Goal: Transaction & Acquisition: Subscribe to service/newsletter

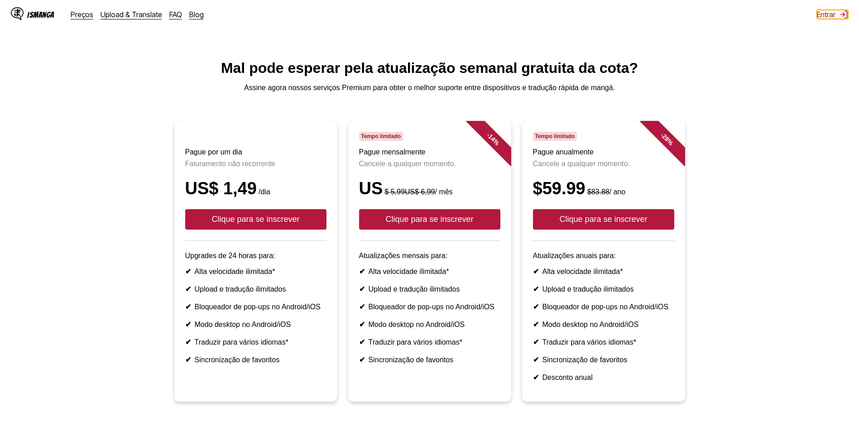
click at [827, 14] on font "Entrar" at bounding box center [826, 14] width 19 height 9
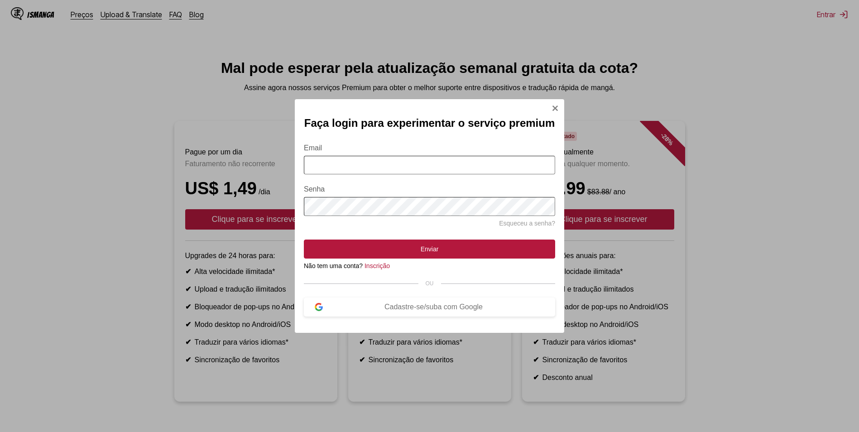
drag, startPoint x: 405, startPoint y: 154, endPoint x: 405, endPoint y: 159, distance: 5.0
click at [405, 154] on form "Email Senha Esqueceu a senha? Enviar" at bounding box center [429, 196] width 251 height 126
drag, startPoint x: 404, startPoint y: 163, endPoint x: 404, endPoint y: 170, distance: 7.2
click at [404, 164] on input "Email" at bounding box center [429, 165] width 251 height 19
click at [435, 311] on div "Cadastre-se/suba com Google" at bounding box center [434, 307] width 222 height 8
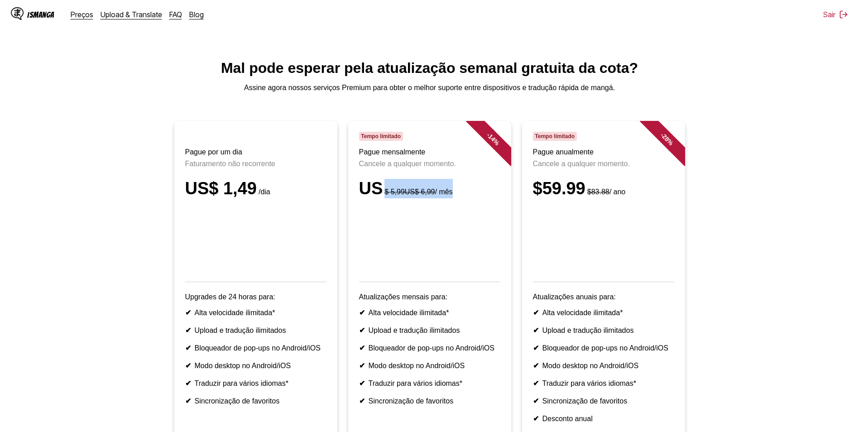
drag, startPoint x: 447, startPoint y: 204, endPoint x: 377, endPoint y: 203, distance: 70.2
click at [377, 198] on div "US $ 5,99US$ 6,99 / mês" at bounding box center [429, 188] width 141 height 19
drag, startPoint x: 377, startPoint y: 203, endPoint x: 350, endPoint y: 203, distance: 26.7
click at [350, 203] on article "- 14 % Tempo limitado Pague mensalmente Cancele a qualquer momento. US $ 5,99US…" at bounding box center [429, 282] width 163 height 322
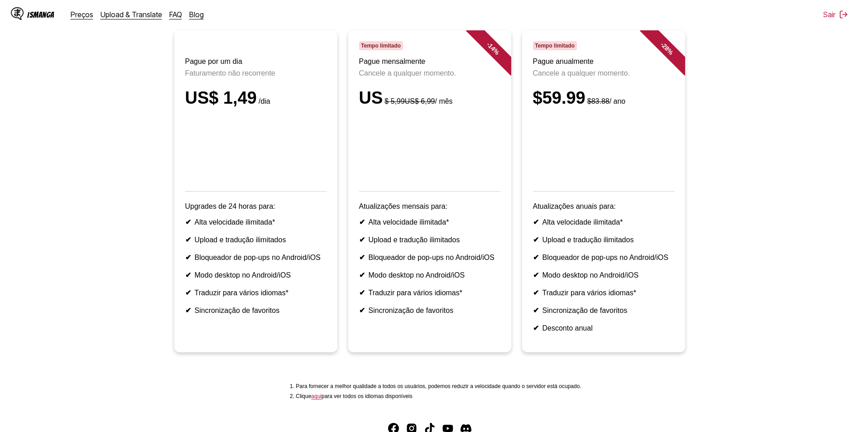
scroll to position [136, 0]
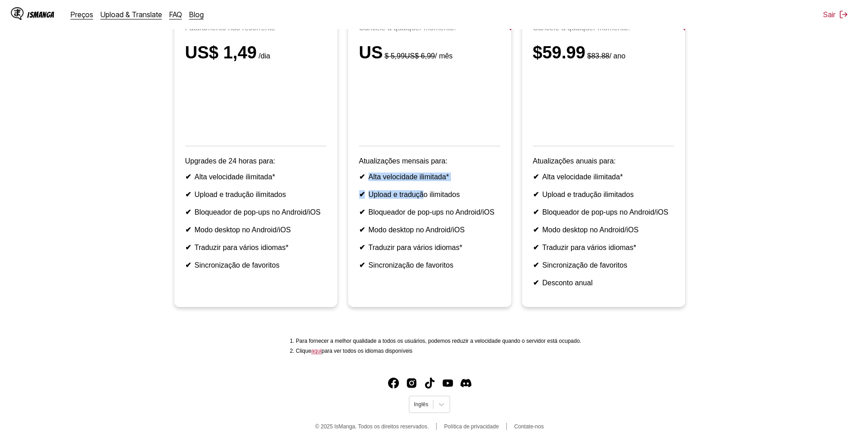
drag, startPoint x: 365, startPoint y: 191, endPoint x: 427, endPoint y: 197, distance: 62.4
click at [427, 197] on ul "✔ Alta velocidade ilimitada* ✔ Upload e tradução ilimitados ✔ Bloqueador de pop…" at bounding box center [429, 221] width 141 height 97
drag, startPoint x: 427, startPoint y: 197, endPoint x: 384, endPoint y: 221, distance: 48.9
click at [384, 221] on ul "✔ Alta velocidade ilimitada* ✔ Upload e tradução ilimitados ✔ Bloqueador de pop…" at bounding box center [429, 221] width 141 height 97
drag, startPoint x: 384, startPoint y: 221, endPoint x: 372, endPoint y: 210, distance: 16.7
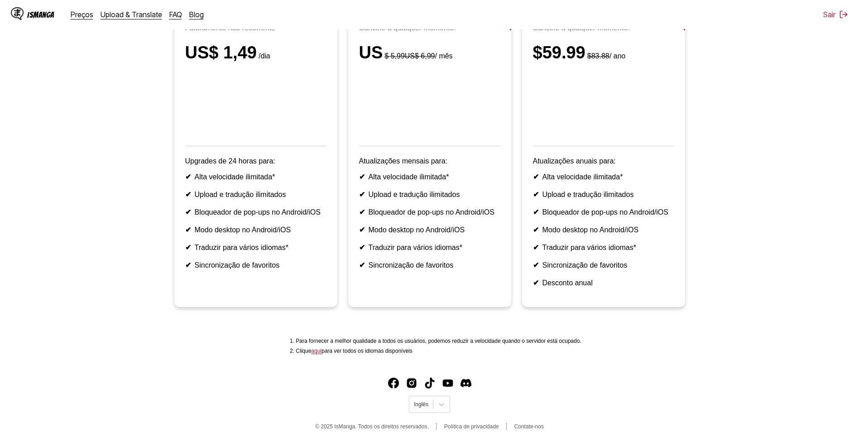
click at [362, 198] on b "✔" at bounding box center [362, 195] width 6 height 8
click at [372, 199] on li "✔ Upload e tradução ilimitados" at bounding box center [429, 194] width 141 height 9
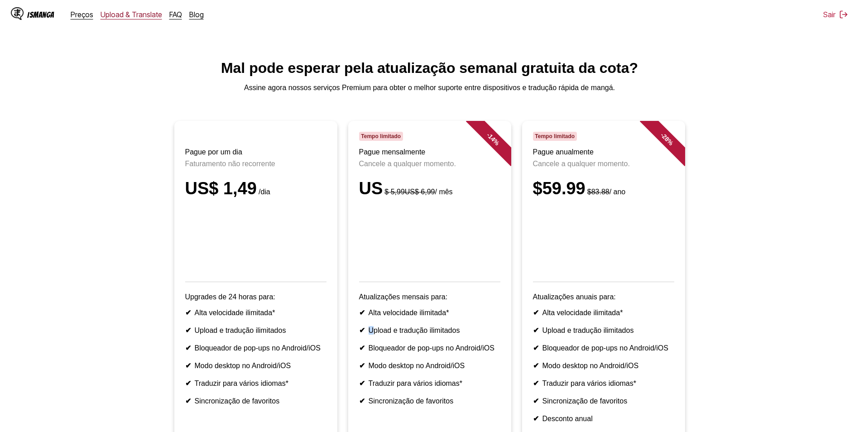
click at [134, 13] on link "Upload & Translate" at bounding box center [132, 14] width 62 height 9
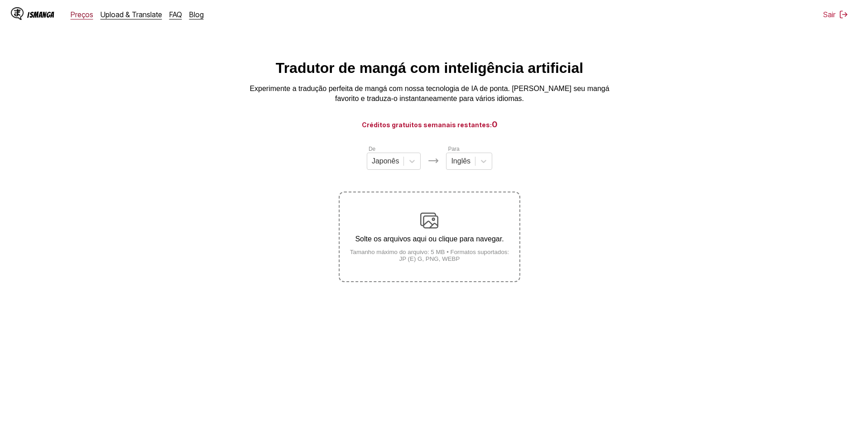
click at [71, 10] on link "Preços" at bounding box center [82, 14] width 23 height 9
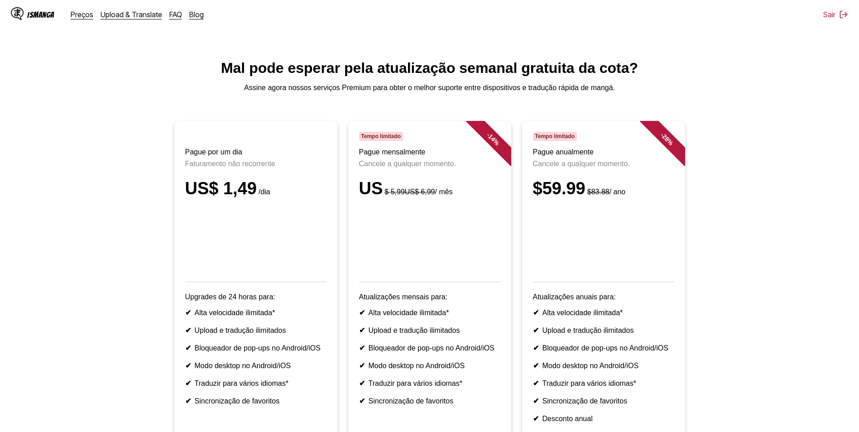
click at [34, 16] on div "IsManga" at bounding box center [40, 14] width 27 height 9
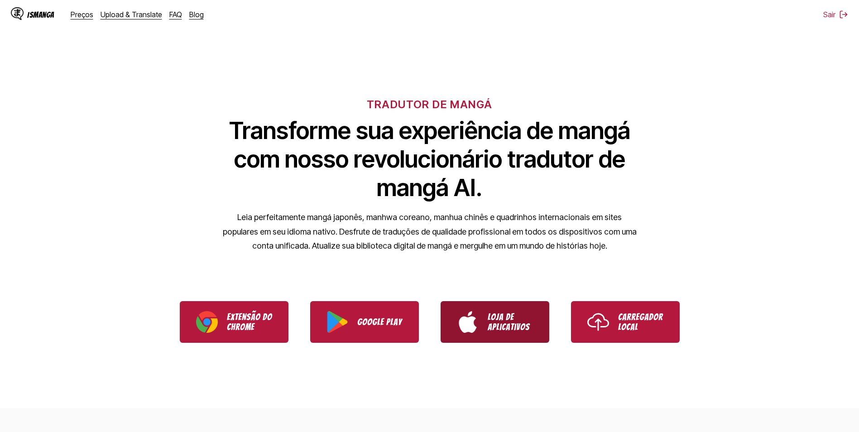
click at [491, 327] on p "Loja de aplicativos" at bounding box center [510, 322] width 45 height 20
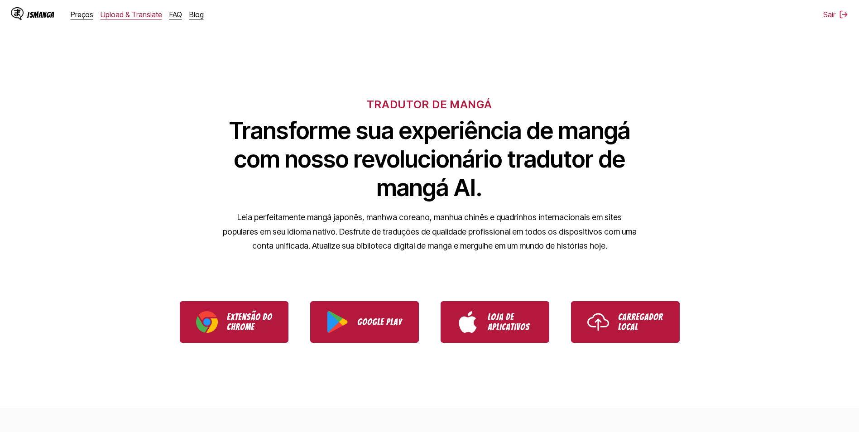
click at [138, 13] on link "Upload & Translate" at bounding box center [132, 14] width 62 height 9
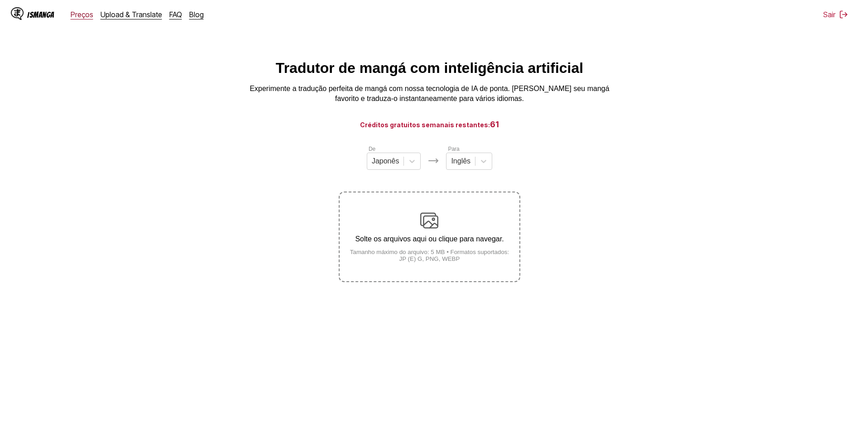
click at [81, 17] on link "Preços" at bounding box center [82, 14] width 23 height 9
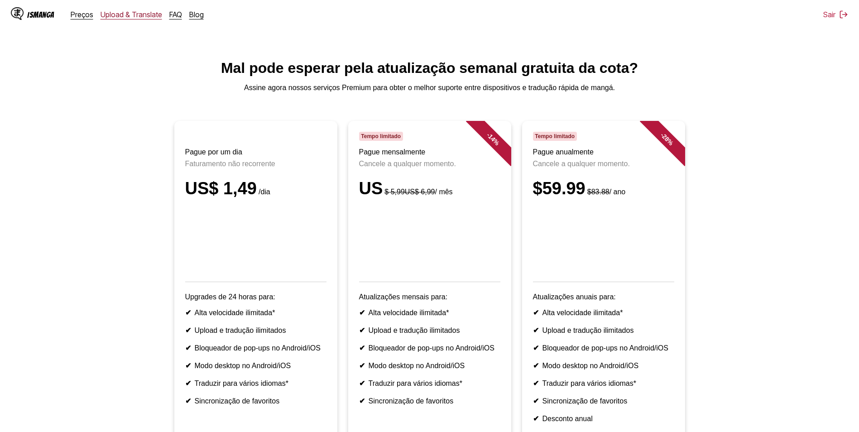
click at [115, 13] on link "Upload & Translate" at bounding box center [132, 14] width 62 height 9
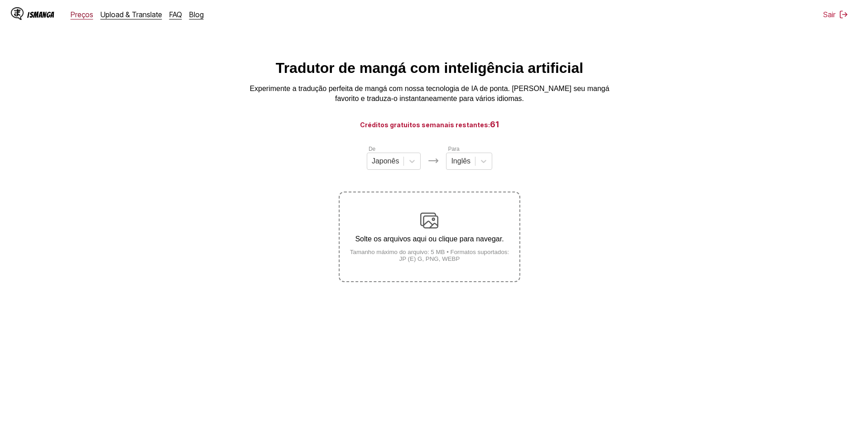
click at [80, 17] on link "Preços" at bounding box center [82, 14] width 23 height 9
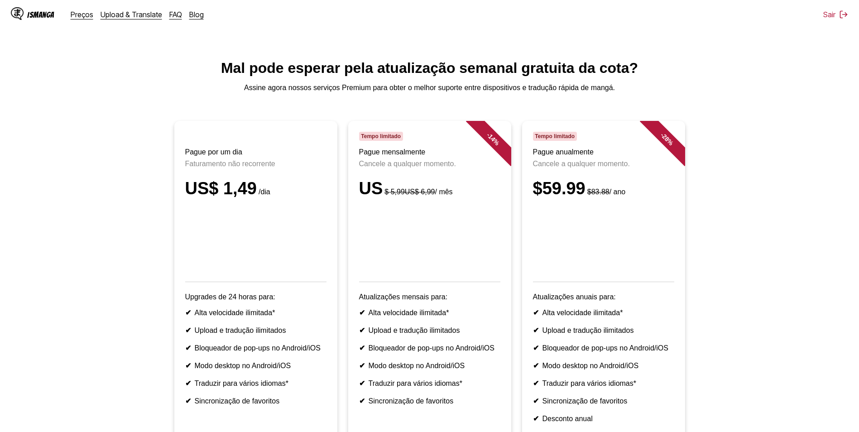
drag, startPoint x: 551, startPoint y: 106, endPoint x: 545, endPoint y: 108, distance: 6.6
click at [551, 106] on main "Mal pode esperar pela atualização semanal gratuita da cota? Assine agora nossos…" at bounding box center [429, 278] width 859 height 436
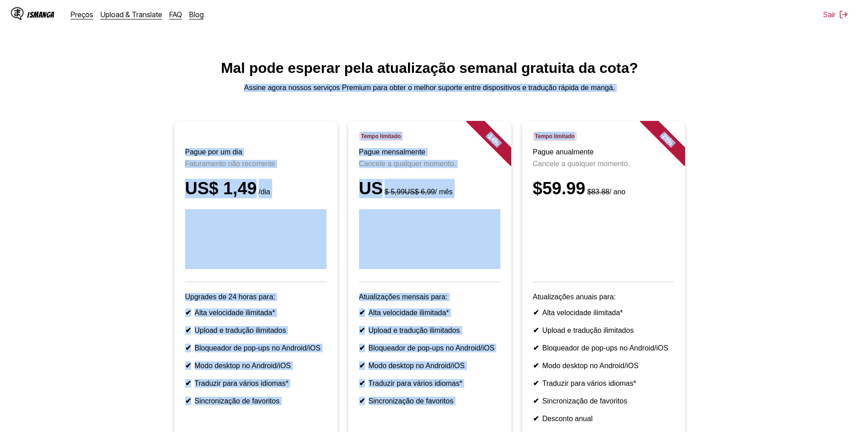
drag, startPoint x: 251, startPoint y: 90, endPoint x: 602, endPoint y: 103, distance: 350.9
click at [602, 103] on main "Mal pode esperar pela atualização semanal gratuita da cota? Assine agora nossos…" at bounding box center [429, 278] width 859 height 436
drag, startPoint x: 602, startPoint y: 103, endPoint x: 440, endPoint y: 117, distance: 161.9
click at [440, 117] on main "Mal pode esperar pela atualização semanal gratuita da cota? Assine agora nossos…" at bounding box center [429, 278] width 859 height 436
click at [428, 115] on main "Mal pode esperar pela atualização semanal gratuita da cota? Assine agora nossos…" at bounding box center [429, 278] width 859 height 436
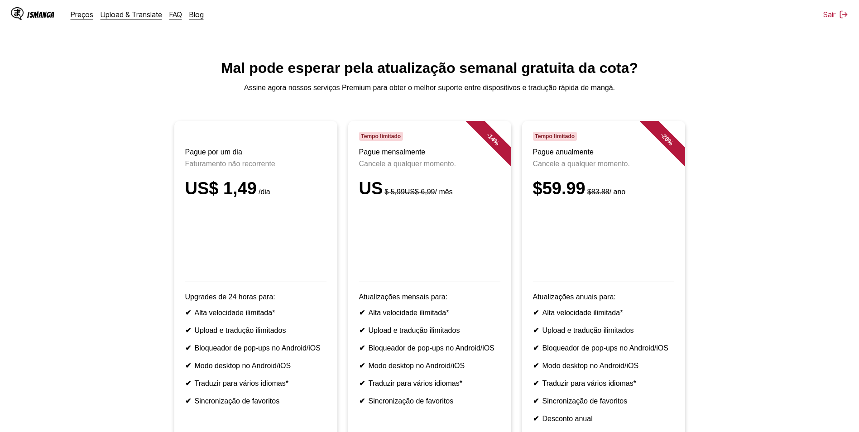
scroll to position [45, 0]
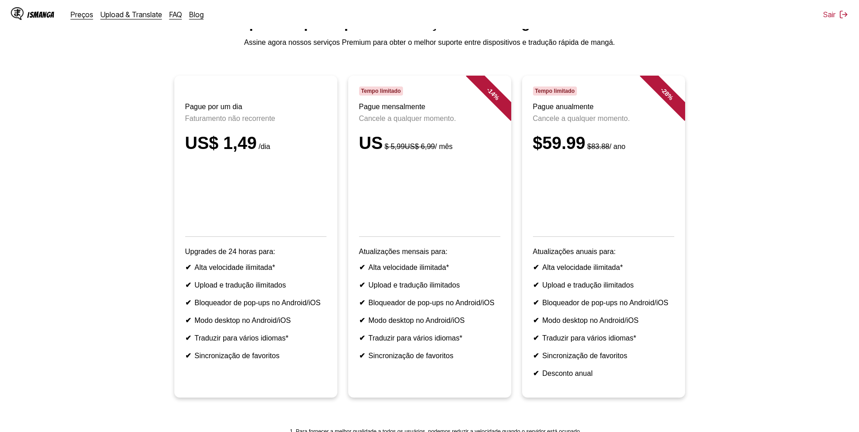
click at [269, 256] on p "Upgrades de 24 horas para:" at bounding box center [255, 252] width 141 height 8
drag, startPoint x: 201, startPoint y: 281, endPoint x: 271, endPoint y: 288, distance: 71.0
click at [271, 288] on ul "✔ Alta velocidade ilimitada* ✔ Upload e tradução ilimitados ✔ Bloqueador de pop…" at bounding box center [255, 311] width 141 height 97
drag, startPoint x: 271, startPoint y: 288, endPoint x: 280, endPoint y: 308, distance: 21.5
click at [280, 308] on ul "✔ Alta velocidade ilimitada* ✔ Upload e tradução ilimitados ✔ Bloqueador de pop…" at bounding box center [255, 311] width 141 height 97
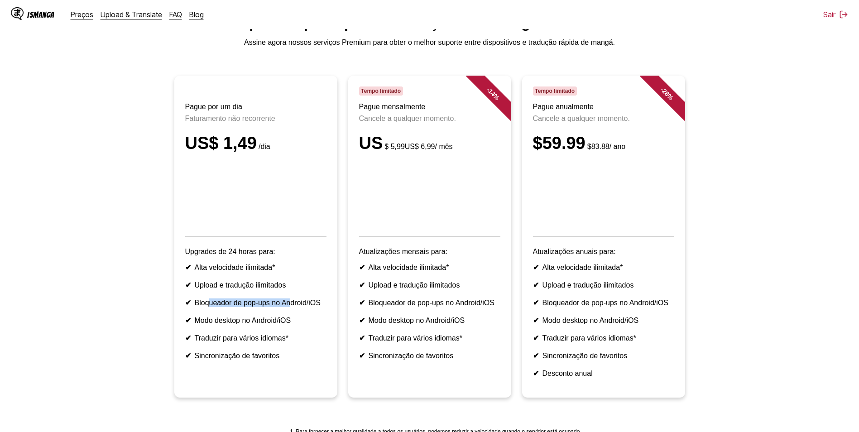
drag, startPoint x: 289, startPoint y: 304, endPoint x: 207, endPoint y: 306, distance: 82.0
click at [207, 306] on ul "✔ Alta velocidade ilimitada* ✔ Upload e tradução ilimitados ✔ Bloqueador de pop…" at bounding box center [255, 311] width 141 height 97
drag, startPoint x: 207, startPoint y: 306, endPoint x: 218, endPoint y: 328, distance: 24.9
click at [218, 328] on ul "✔ Alta velocidade ilimitada* ✔ Upload e tradução ilimitados ✔ Bloqueador de pop…" at bounding box center [255, 311] width 141 height 97
drag, startPoint x: 194, startPoint y: 321, endPoint x: 296, endPoint y: 333, distance: 102.6
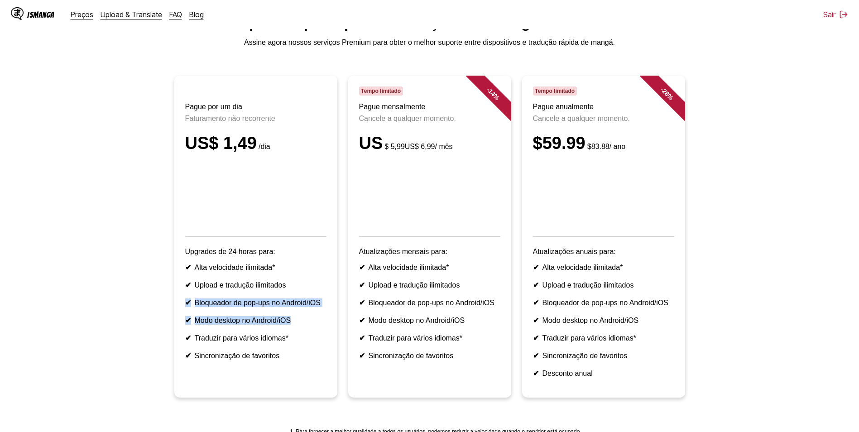
click at [296, 333] on ul "✔ Alta velocidade ilimitada* ✔ Upload e tradução ilimitados ✔ Bloqueador de pop…" at bounding box center [255, 311] width 141 height 97
drag, startPoint x: 296, startPoint y: 333, endPoint x: 295, endPoint y: 354, distance: 21.3
click at [295, 343] on li "✔ Traduzir para vários idiomas*" at bounding box center [255, 338] width 141 height 9
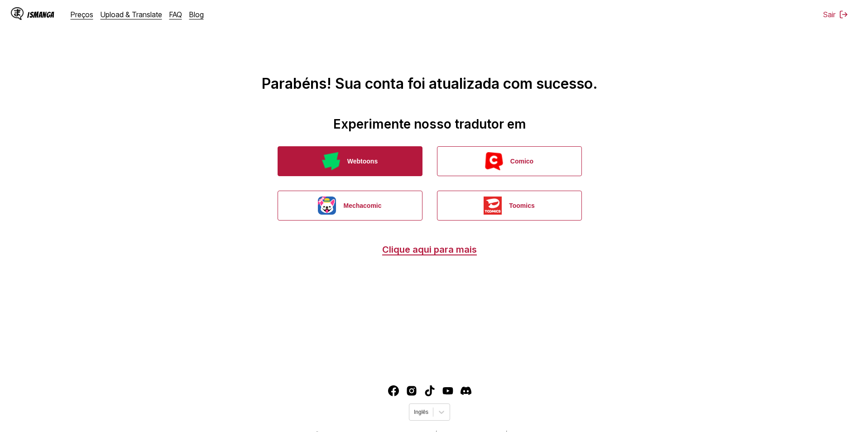
click at [374, 162] on font "Webtoons" at bounding box center [363, 161] width 30 height 7
